Goal: Register for event/course

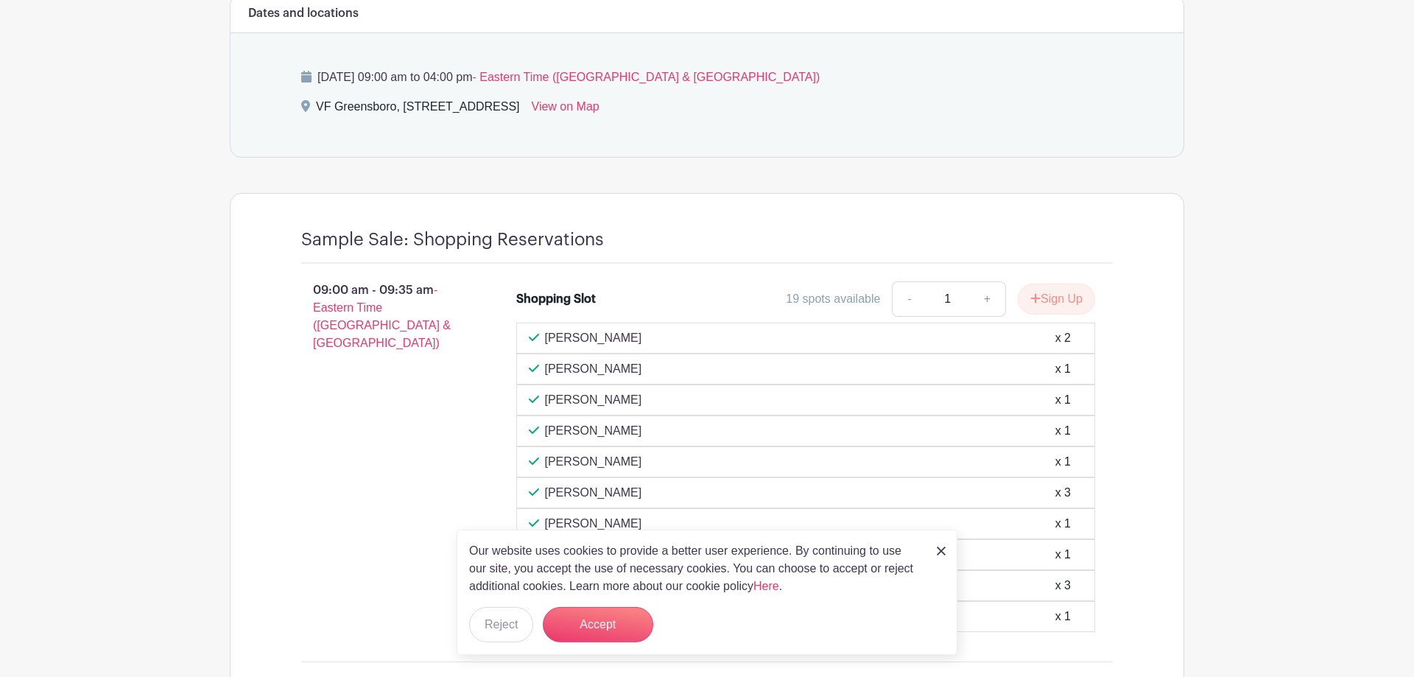
scroll to position [976, 0]
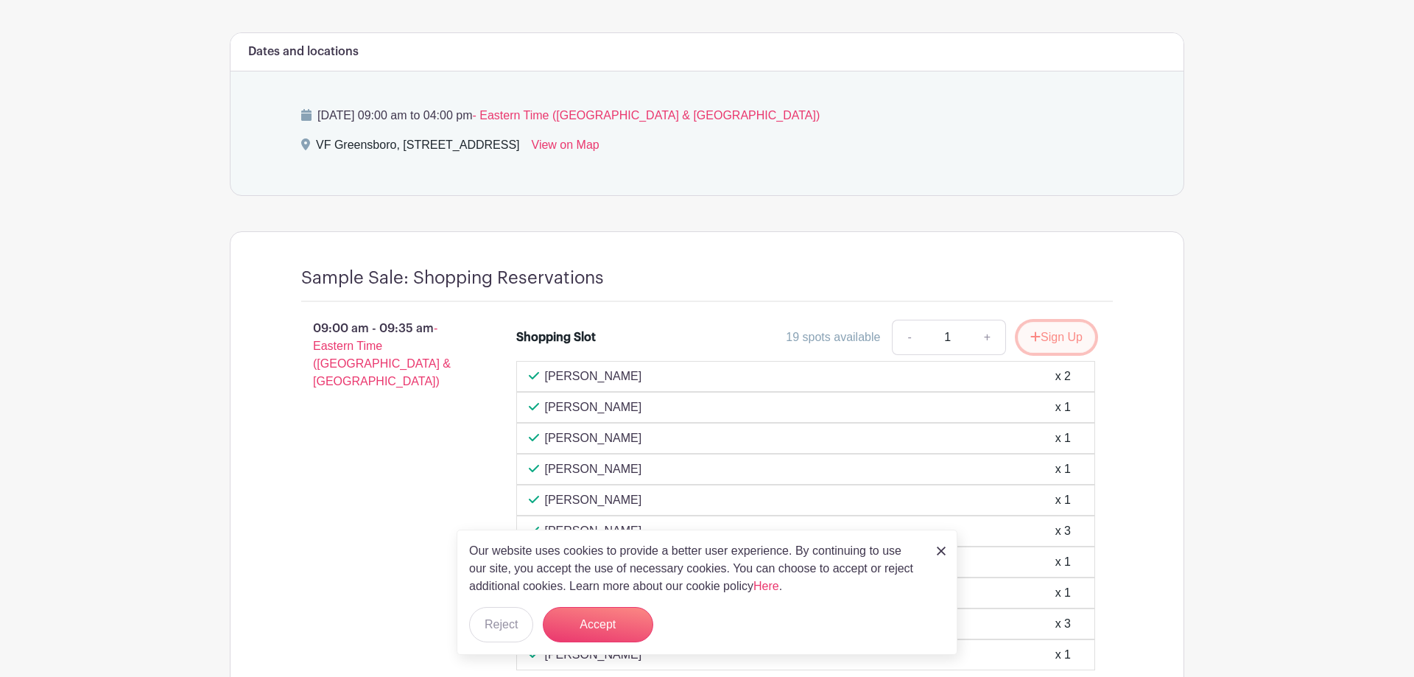
click at [1073, 336] on button "Sign Up" at bounding box center [1056, 337] width 77 height 31
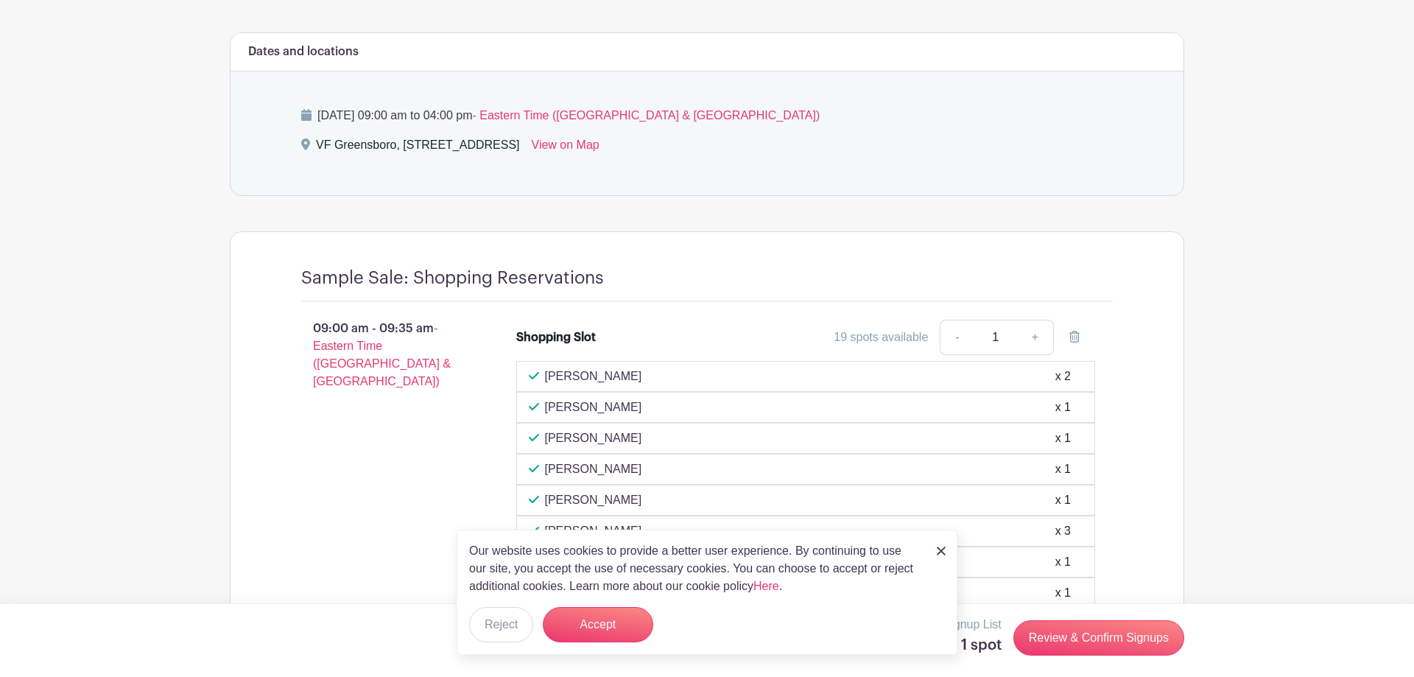
scroll to position [1126, 0]
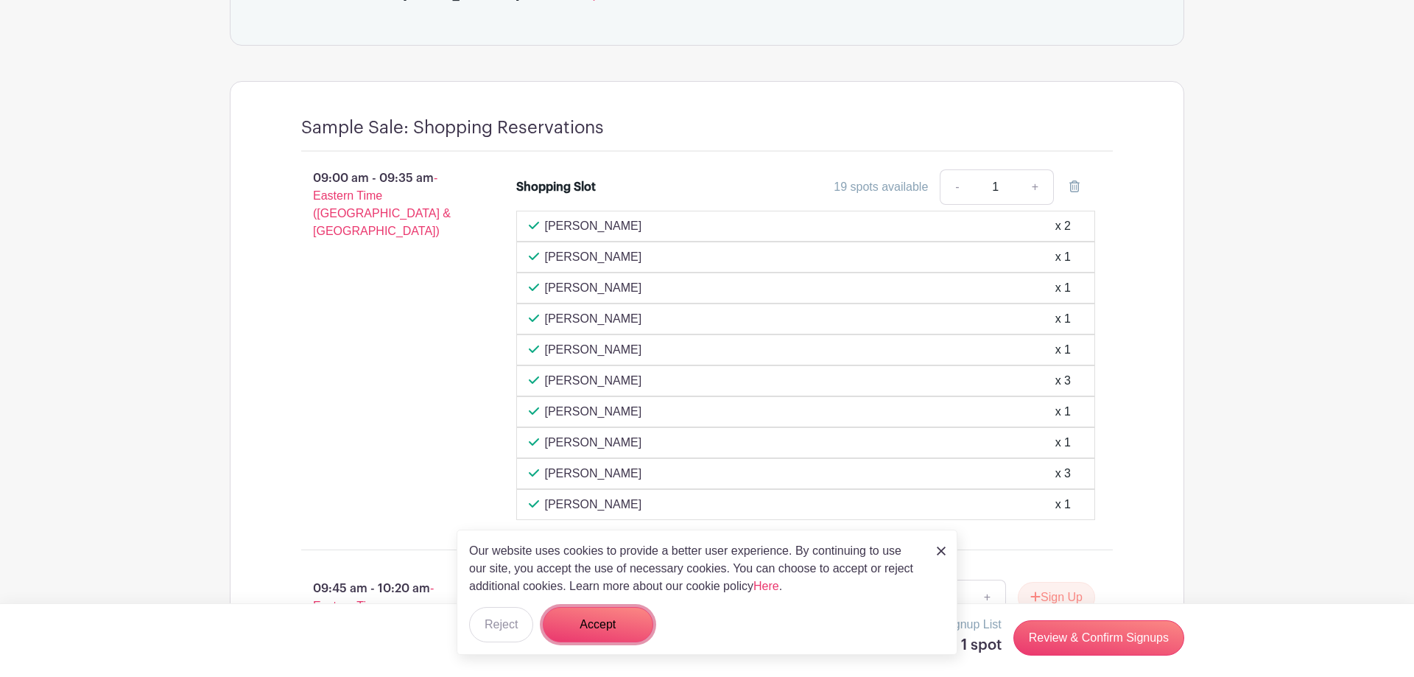
click at [607, 625] on button "Accept" at bounding box center [598, 624] width 110 height 35
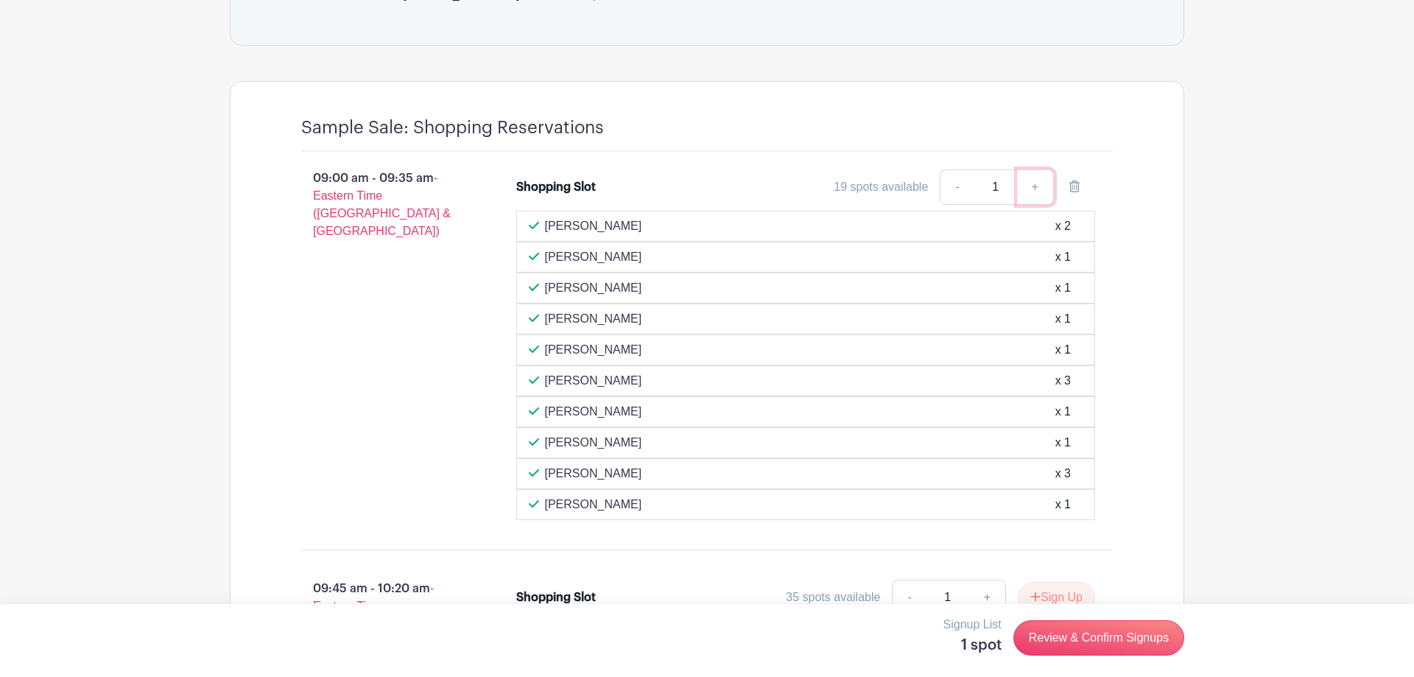
click at [1033, 187] on link "+" at bounding box center [1035, 186] width 37 height 35
type input "3"
click at [1137, 638] on link "Review & Confirm Signups" at bounding box center [1098, 637] width 171 height 35
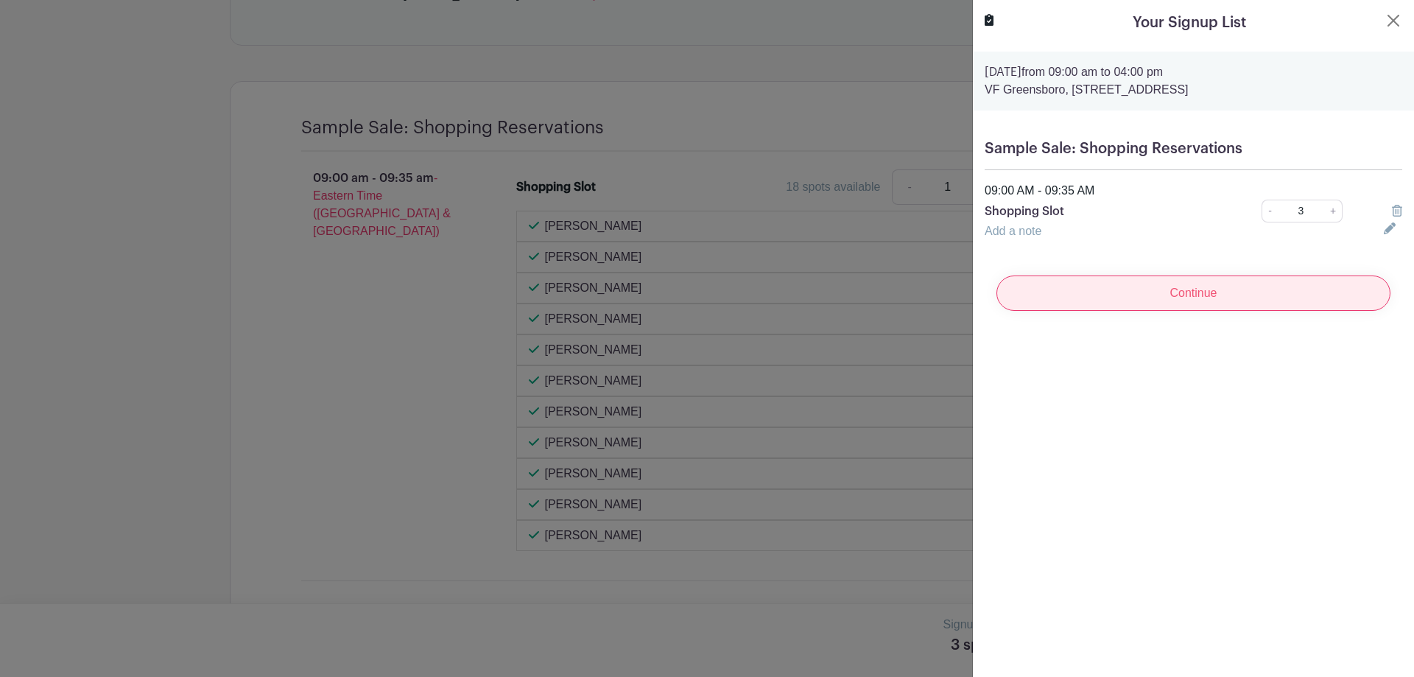
click at [1208, 292] on input "Continue" at bounding box center [1193, 292] width 394 height 35
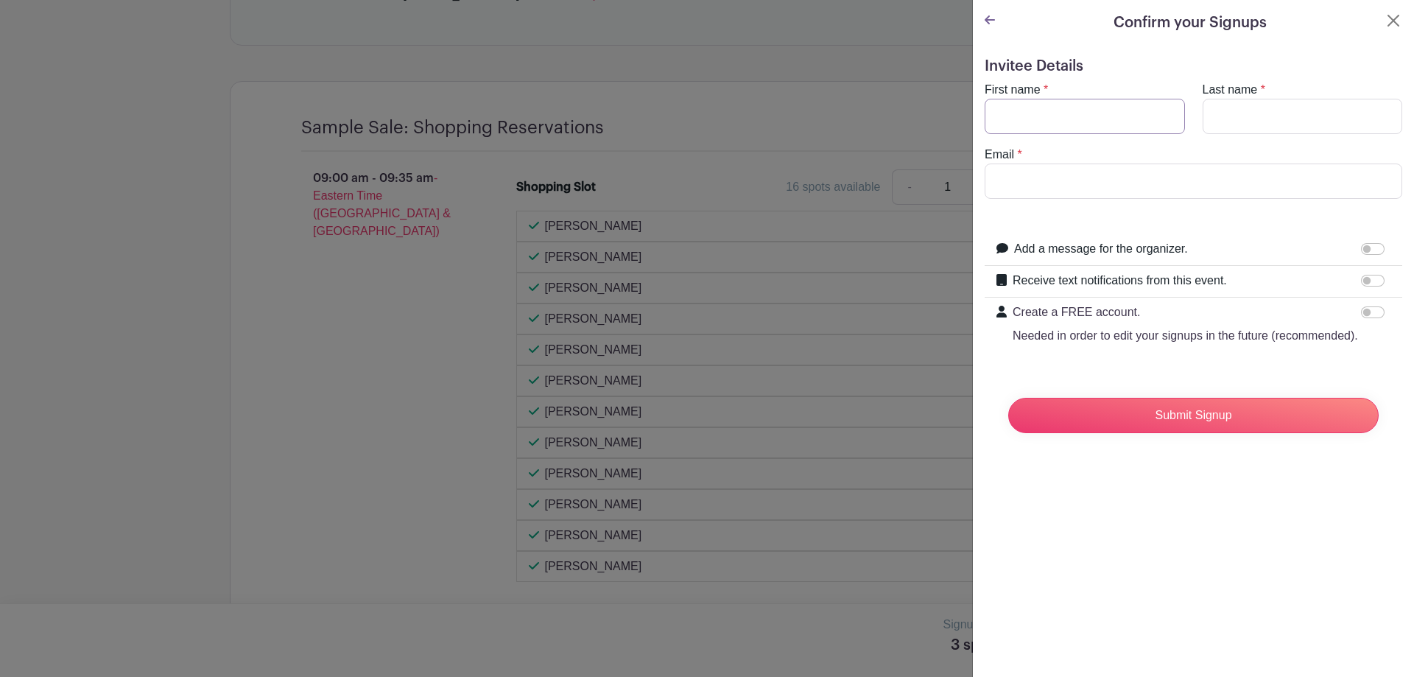
click at [1056, 99] on input "First name" at bounding box center [1084, 116] width 200 height 35
click at [1059, 116] on input "First name" at bounding box center [1084, 116] width 200 height 35
type input "[PERSON_NAME]"
type input "[PERSON_NAME][EMAIL_ADDRESS][DOMAIN_NAME]"
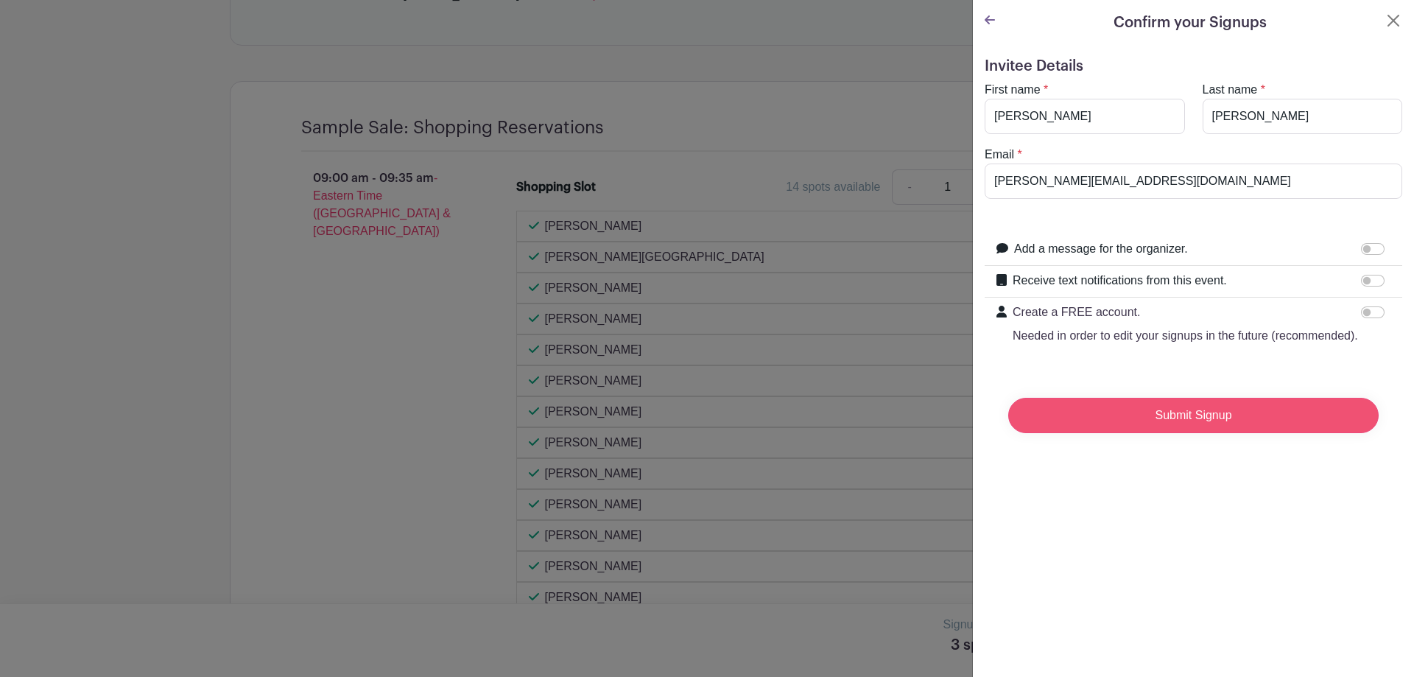
click at [1195, 420] on input "Submit Signup" at bounding box center [1193, 415] width 370 height 35
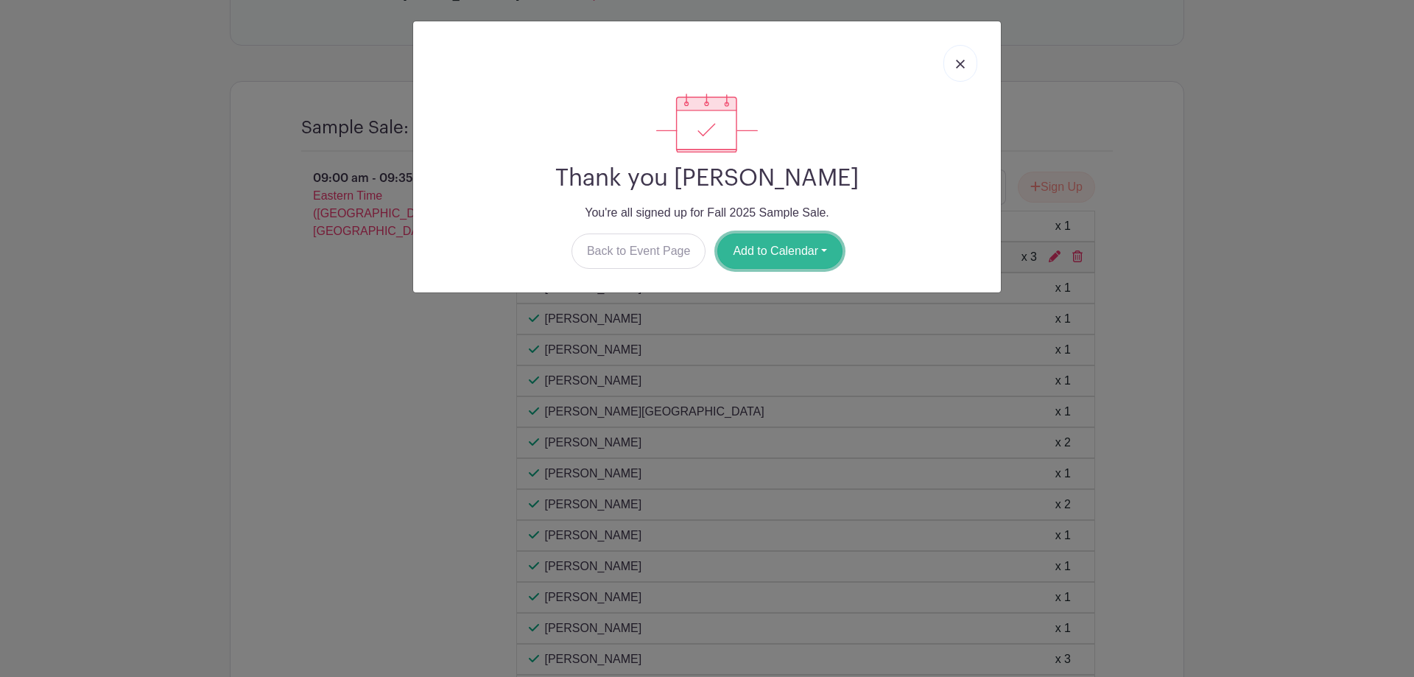
click at [781, 250] on button "Add to Calendar" at bounding box center [779, 250] width 125 height 35
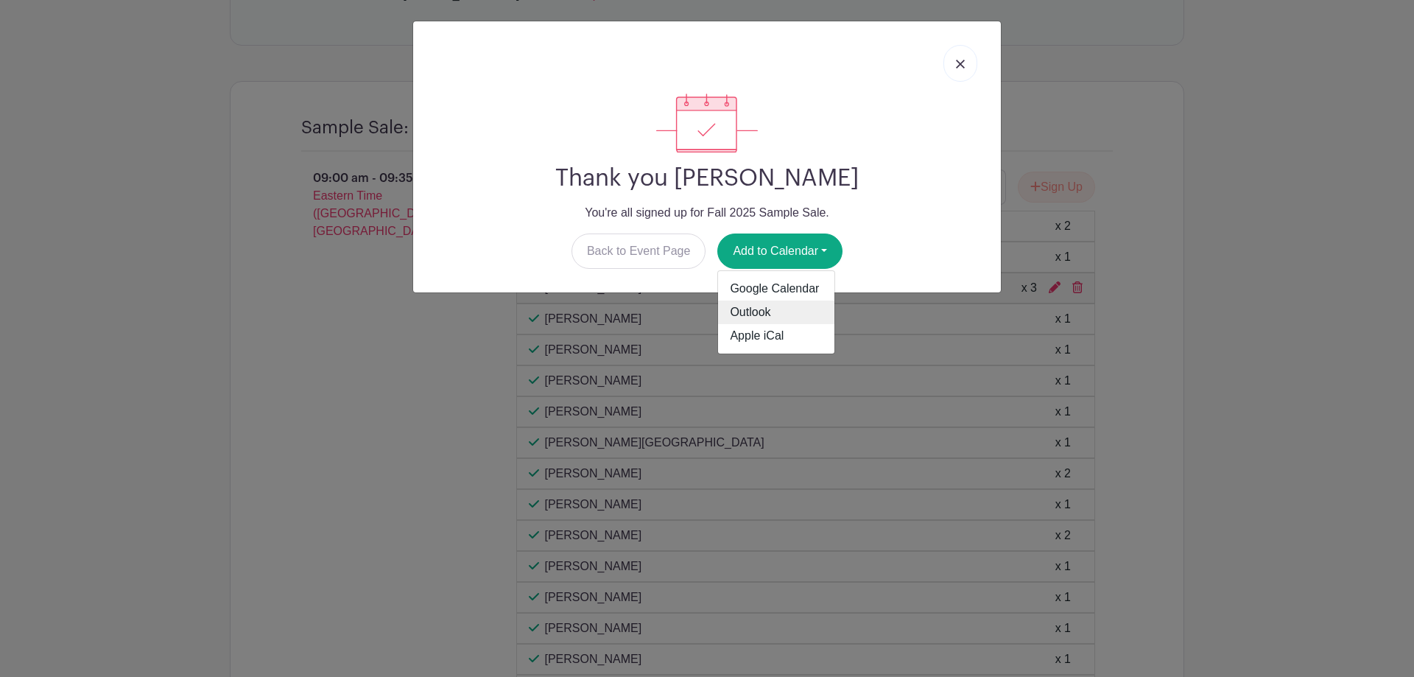
click at [786, 306] on link "Outlook" at bounding box center [776, 312] width 116 height 24
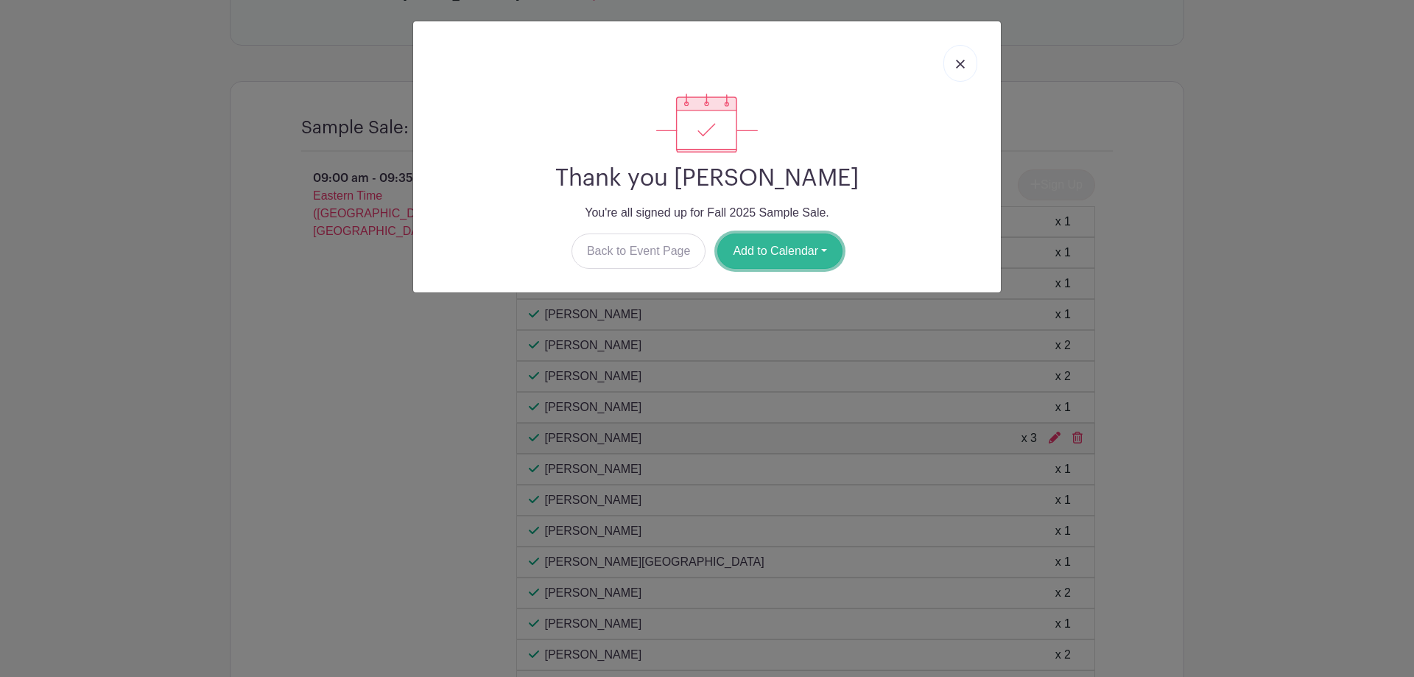
click at [810, 250] on button "Add to Calendar" at bounding box center [779, 250] width 125 height 35
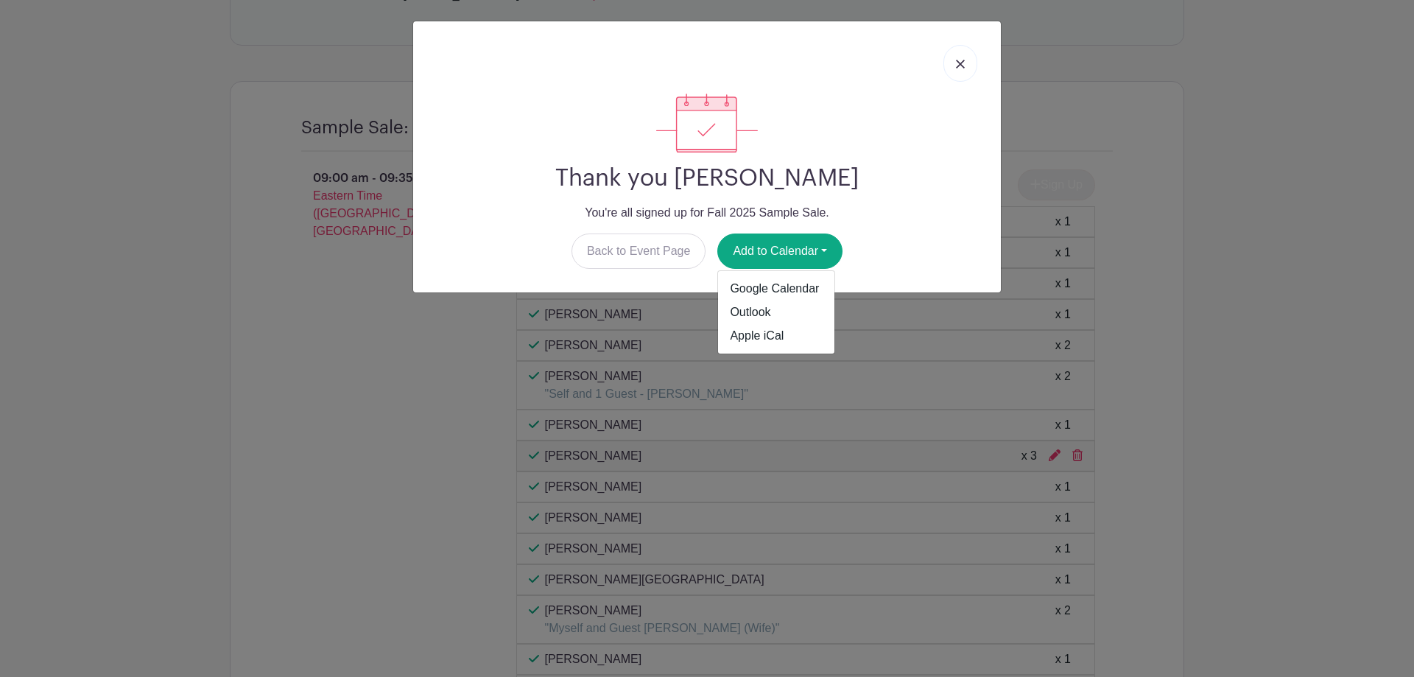
click at [959, 63] on img at bounding box center [960, 64] width 9 height 9
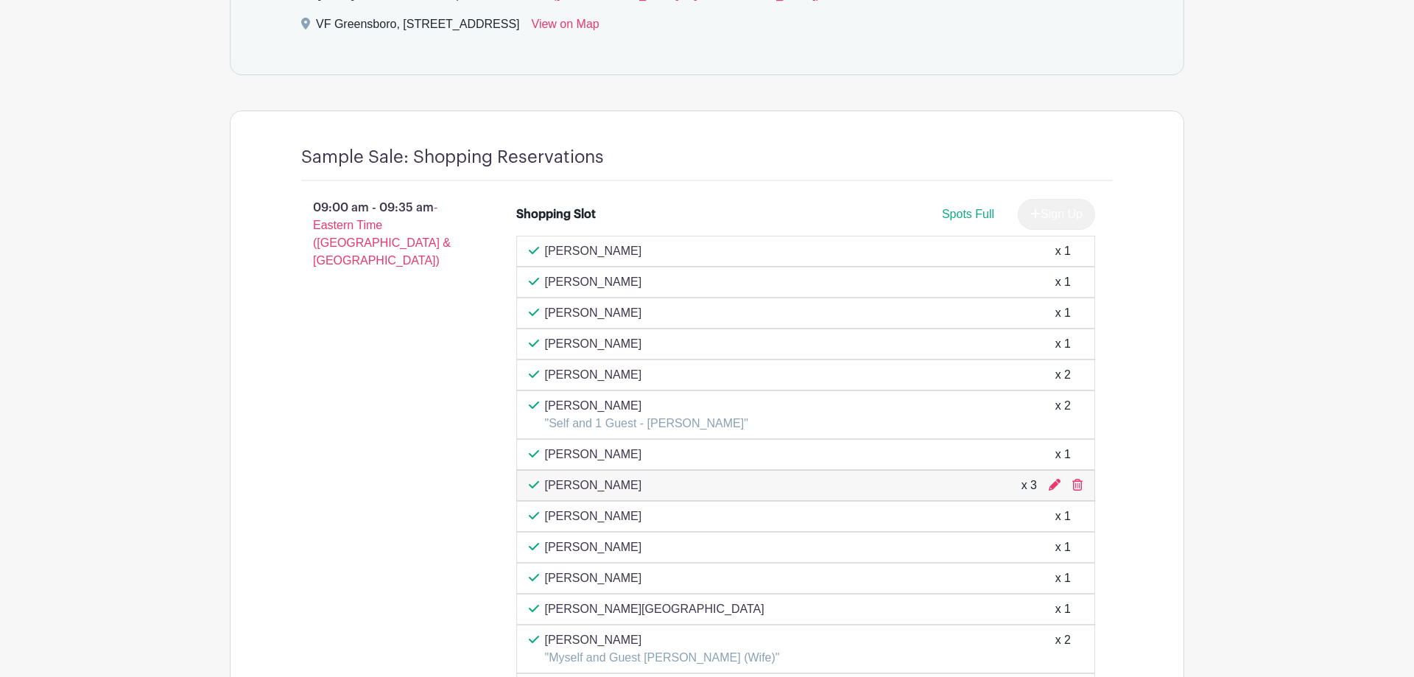
scroll to position [1197, 0]
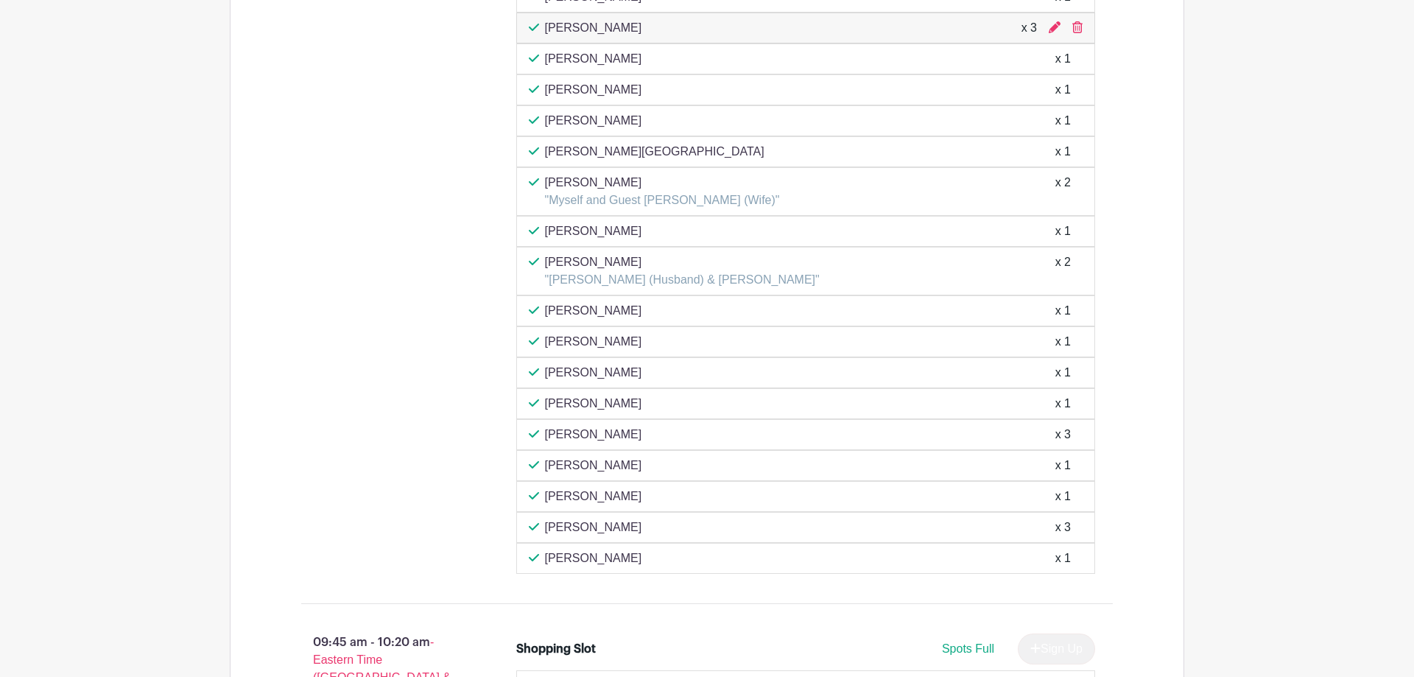
scroll to position [1573, 0]
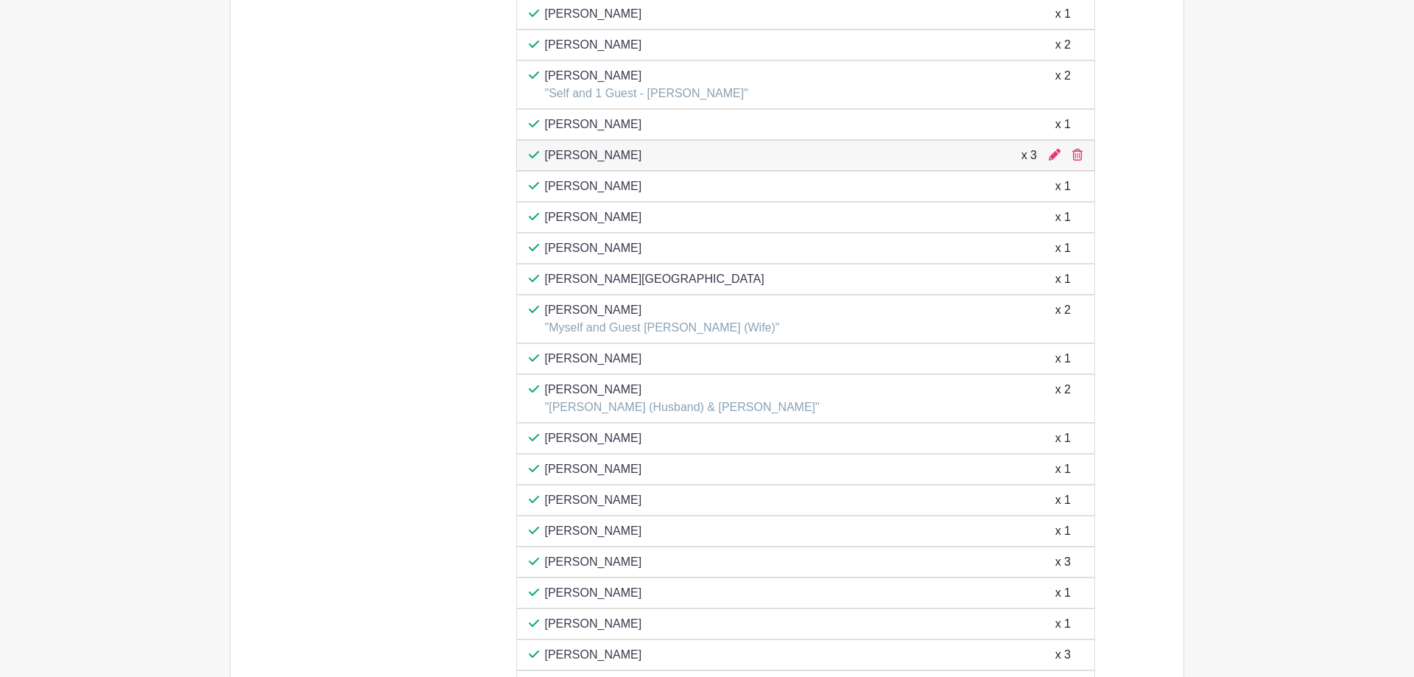
scroll to position [1352, 0]
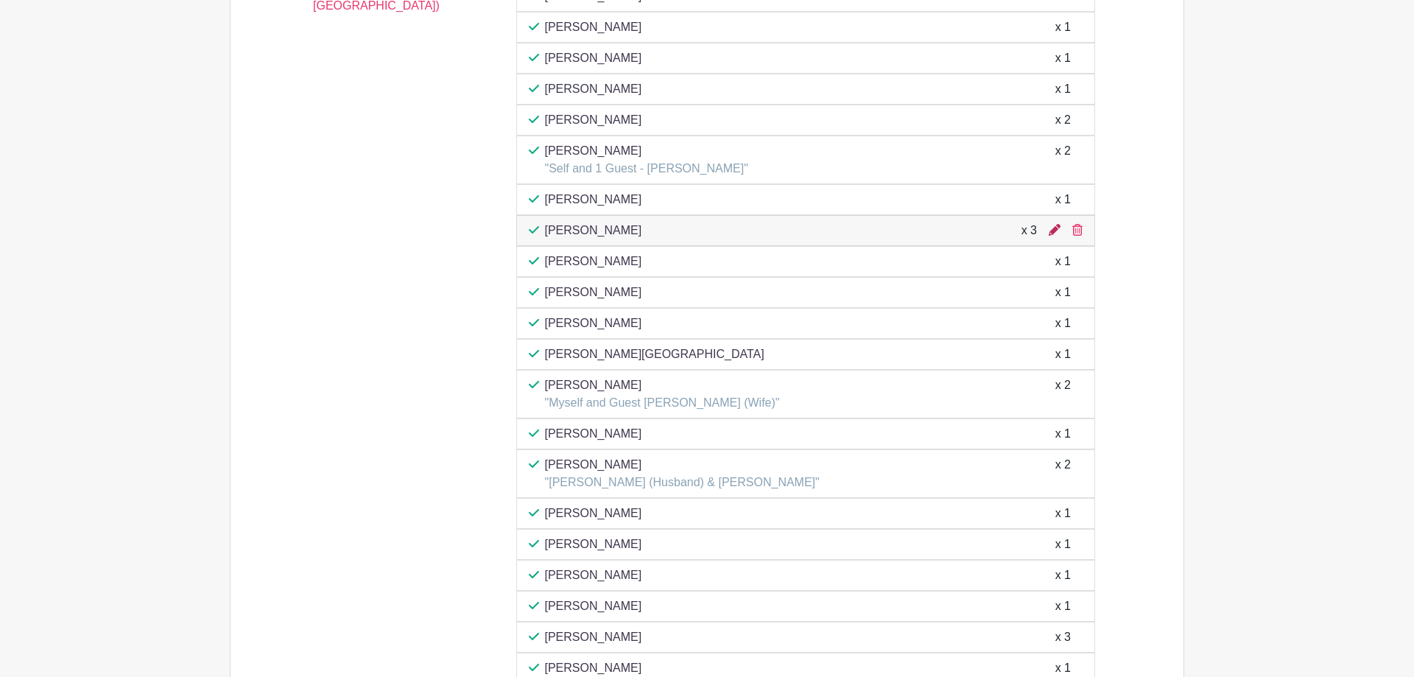
click at [1054, 234] on icon at bounding box center [1054, 230] width 12 height 12
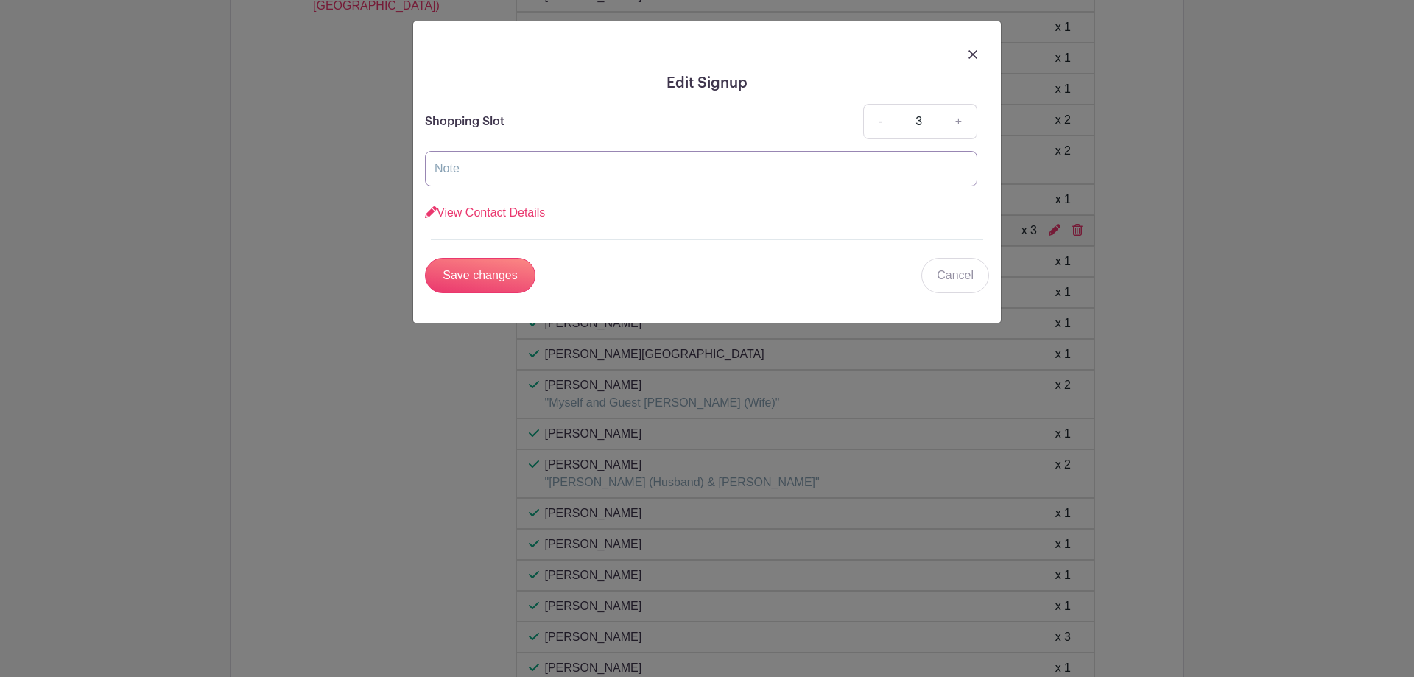
click at [535, 174] on input "text" at bounding box center [701, 168] width 552 height 35
type input "+Guest 1 and +Guest 2"
click at [453, 275] on input "Save changes" at bounding box center [480, 275] width 110 height 35
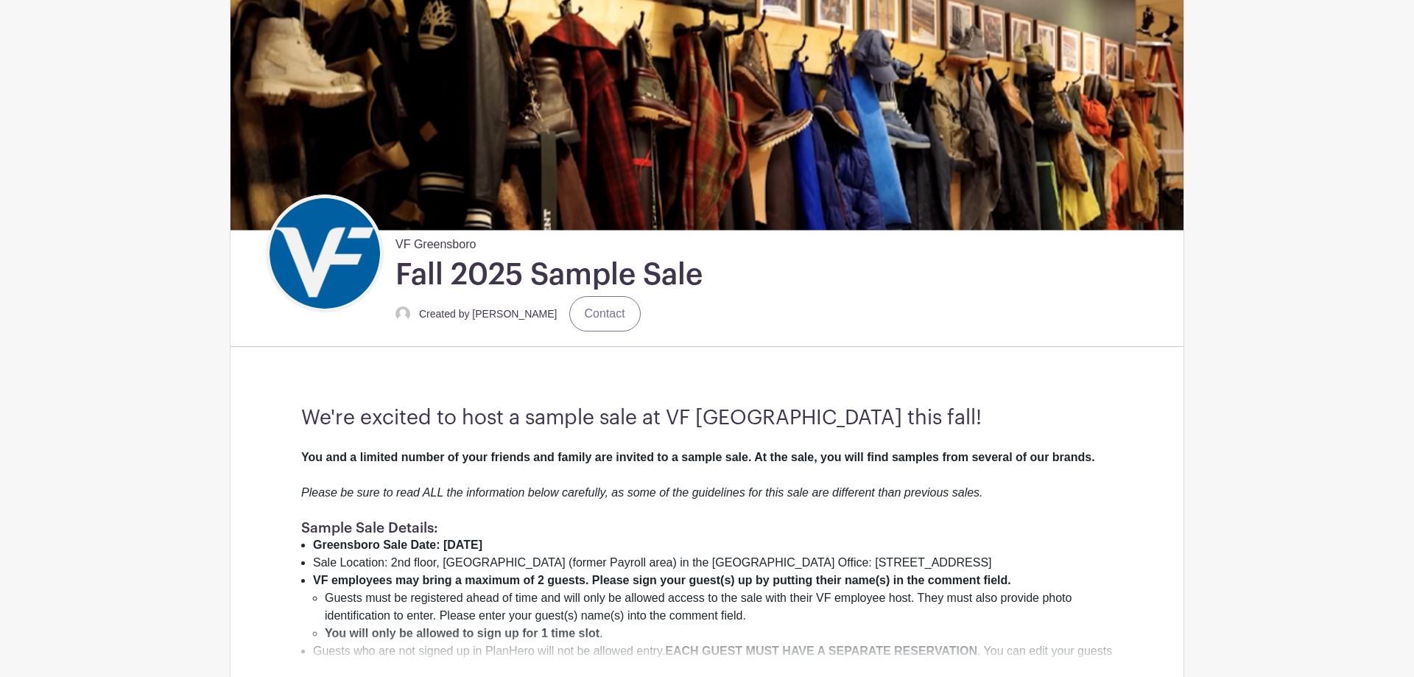
scroll to position [0, 0]
